Goal: Task Accomplishment & Management: Manage account settings

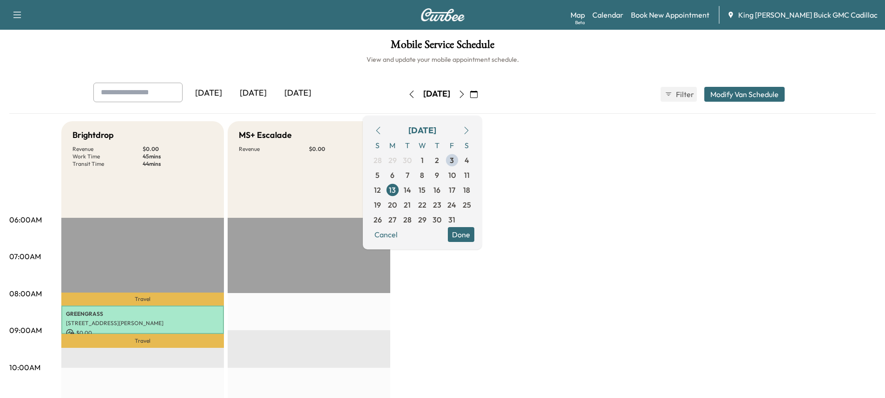
click at [725, 90] on button "Modify Van Schedule" at bounding box center [745, 94] width 80 height 15
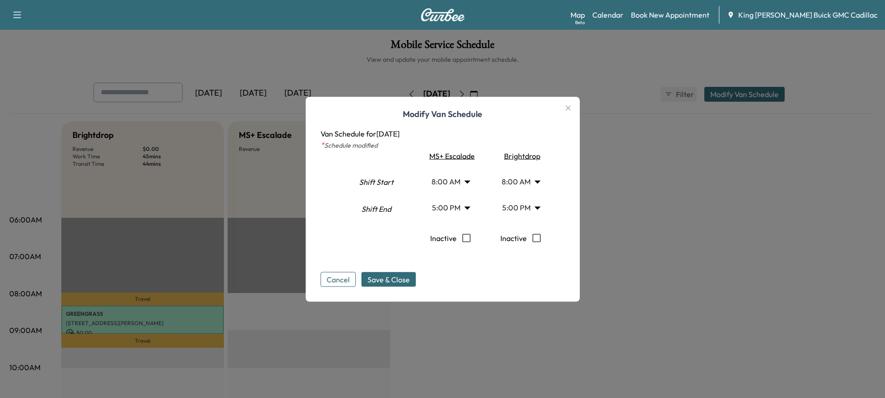
click at [571, 108] on icon "button" at bounding box center [568, 107] width 5 height 5
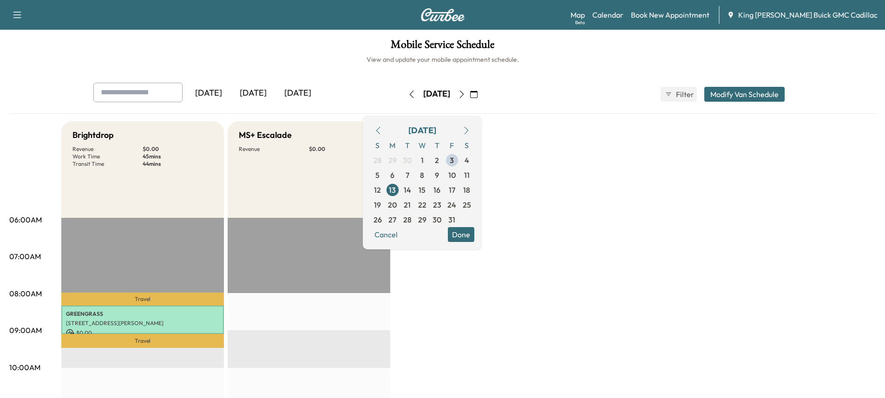
click at [7, 13] on div "Support Log Out Map Beta Calendar Book New Appointment King [PERSON_NAME] Buick…" at bounding box center [442, 15] width 885 height 30
click at [12, 13] on icon "button" at bounding box center [17, 14] width 11 height 11
click at [433, 28] on div "Support Log Out Map Beta Calendar Book New Appointment King [PERSON_NAME] Buick…" at bounding box center [442, 15] width 885 height 30
click at [688, 96] on span "Filter" at bounding box center [684, 94] width 17 height 11
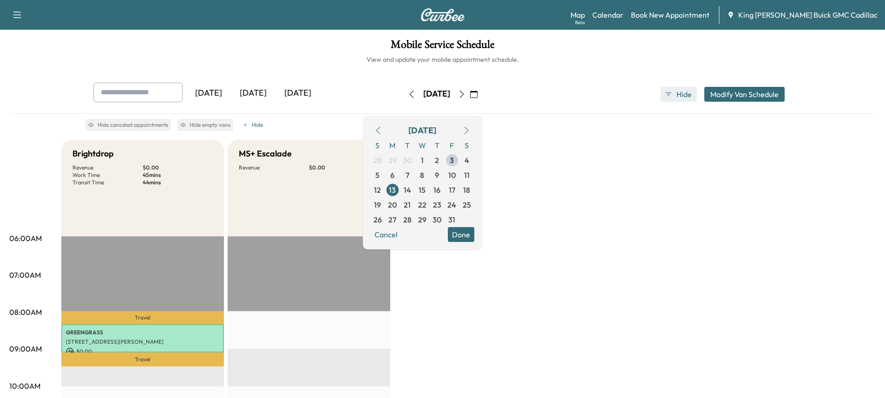
click at [688, 96] on span "Hide" at bounding box center [684, 94] width 17 height 11
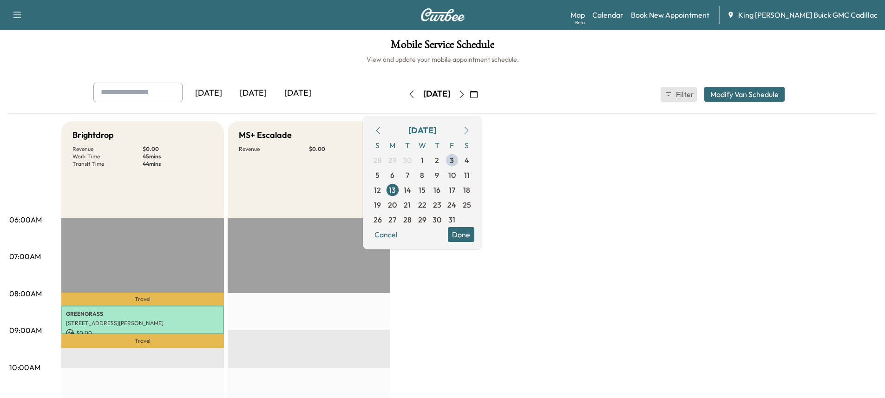
click at [688, 96] on span "Filter" at bounding box center [684, 94] width 17 height 11
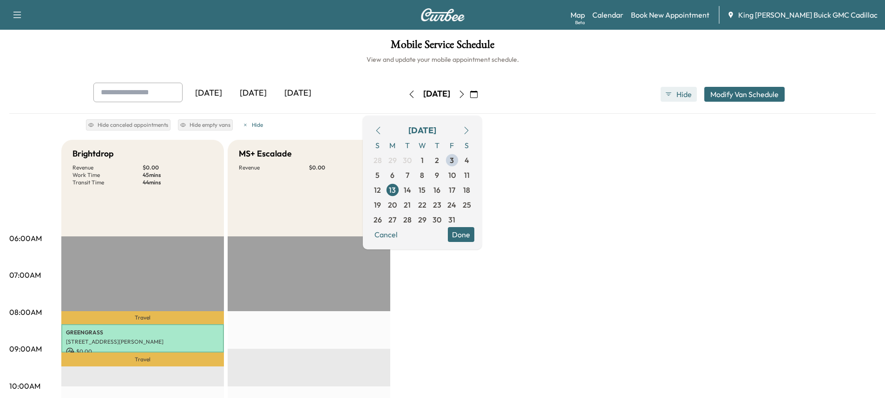
click at [688, 96] on span "Hide" at bounding box center [684, 94] width 17 height 11
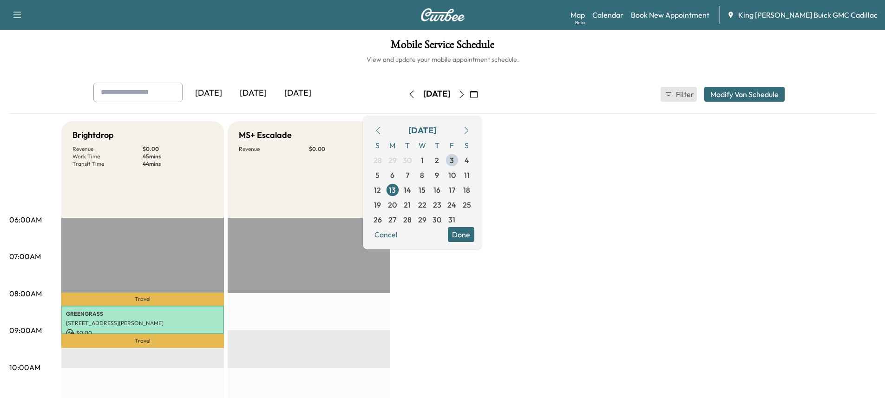
click at [688, 96] on span "Filter" at bounding box center [684, 94] width 17 height 11
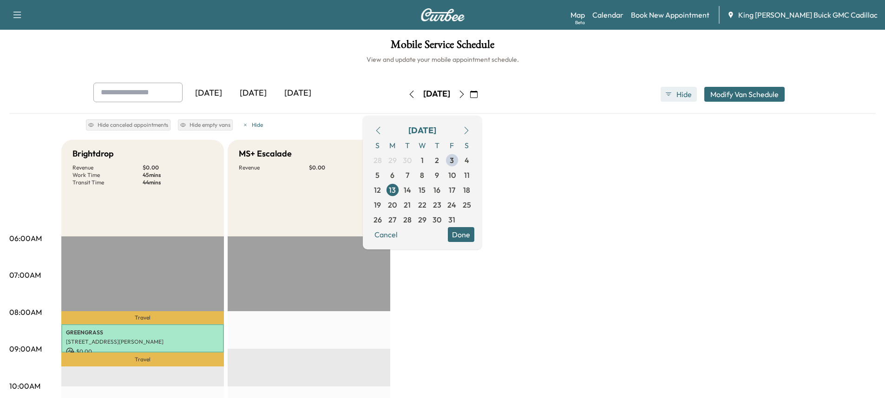
click at [687, 96] on span "Hide" at bounding box center [684, 94] width 17 height 11
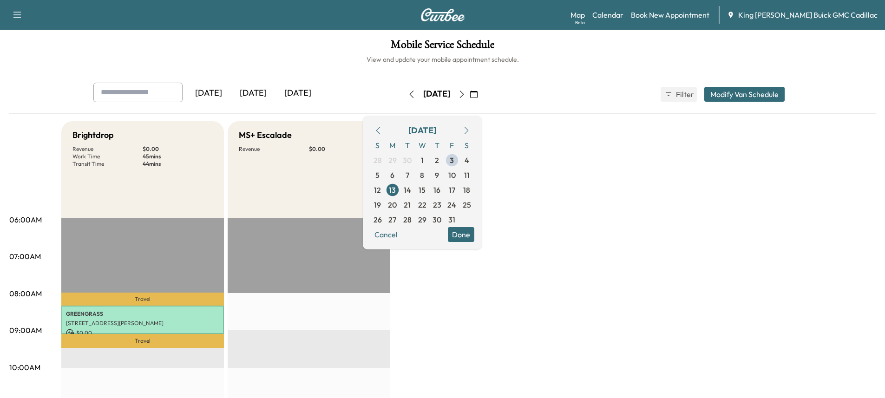
click at [262, 177] on div "MS+ Escalade Revenue $ 0.00" at bounding box center [309, 169] width 163 height 97
drag, startPoint x: 527, startPoint y: 267, endPoint x: 521, endPoint y: 265, distance: 5.4
